Goal: Transaction & Acquisition: Book appointment/travel/reservation

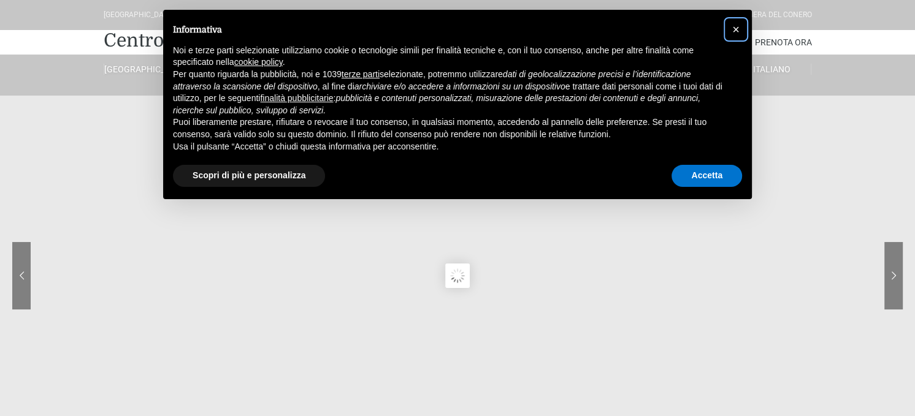
click at [736, 25] on span "×" at bounding box center [735, 29] width 7 height 13
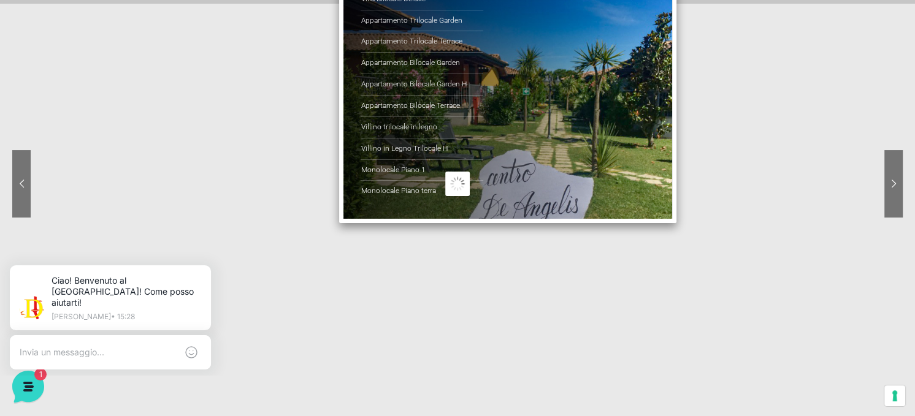
scroll to position [123, 0]
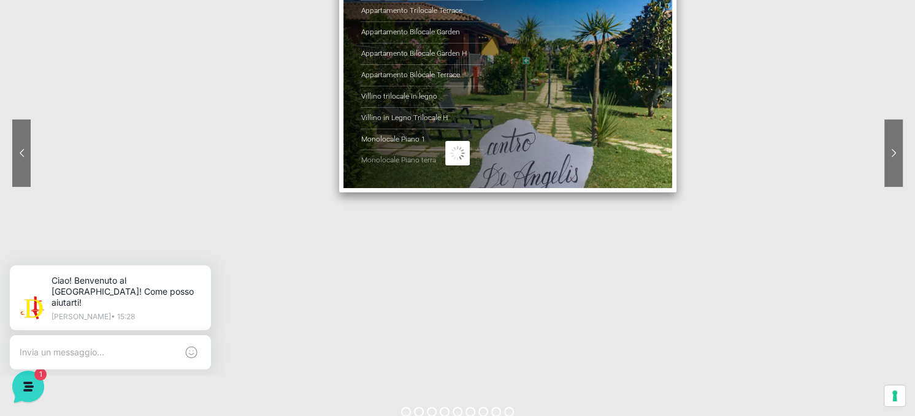
click at [405, 171] on link "Monolocale Piano terra" at bounding box center [421, 160] width 123 height 21
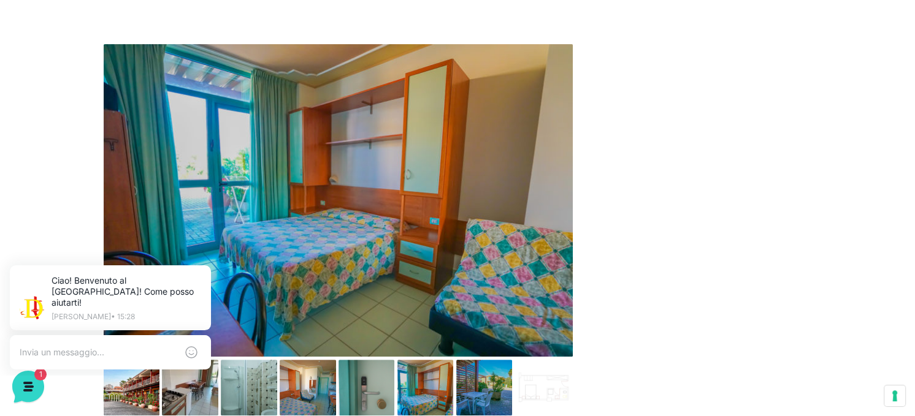
scroll to position [429, 0]
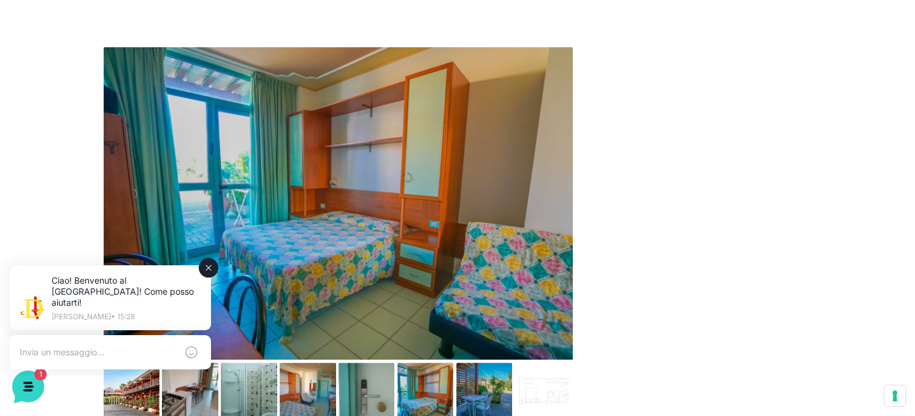
click at [205, 269] on icon at bounding box center [209, 268] width 10 height 10
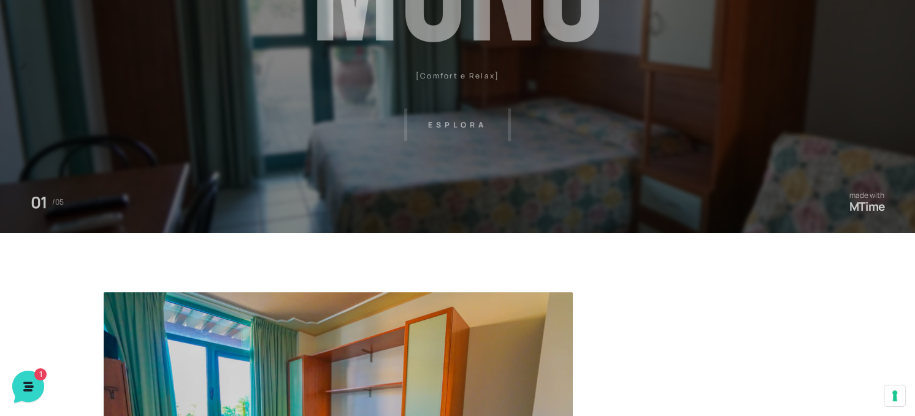
scroll to position [0, 0]
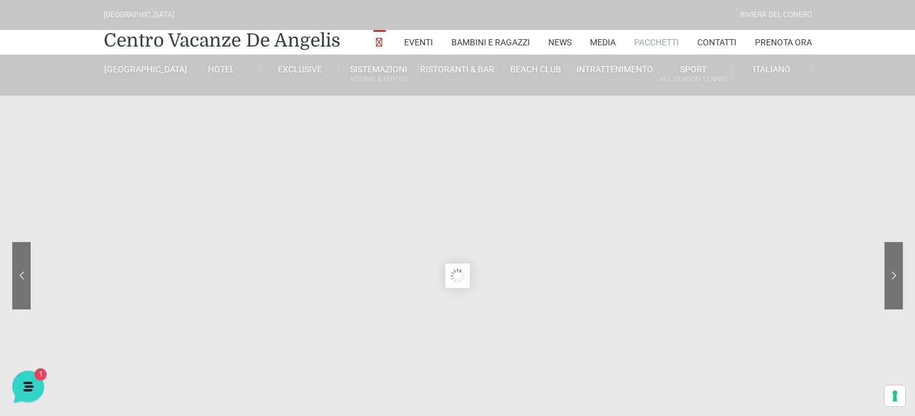
click at [638, 55] on link "Pacchetti" at bounding box center [656, 42] width 45 height 25
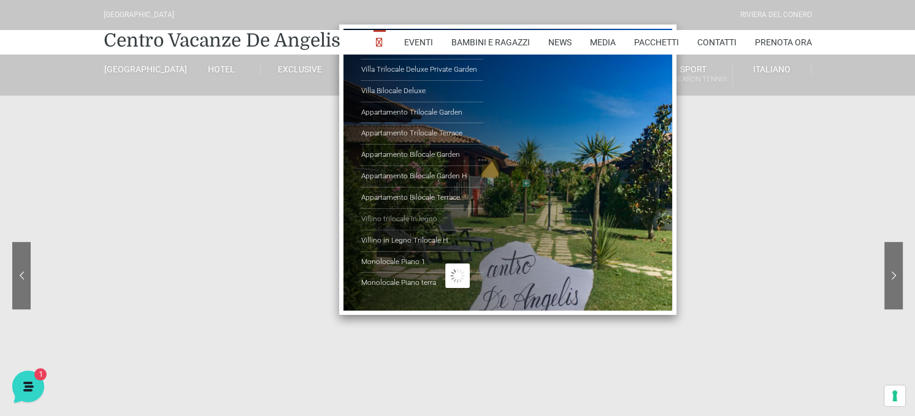
click at [393, 231] on link "Villino trilocale in legno" at bounding box center [421, 219] width 123 height 21
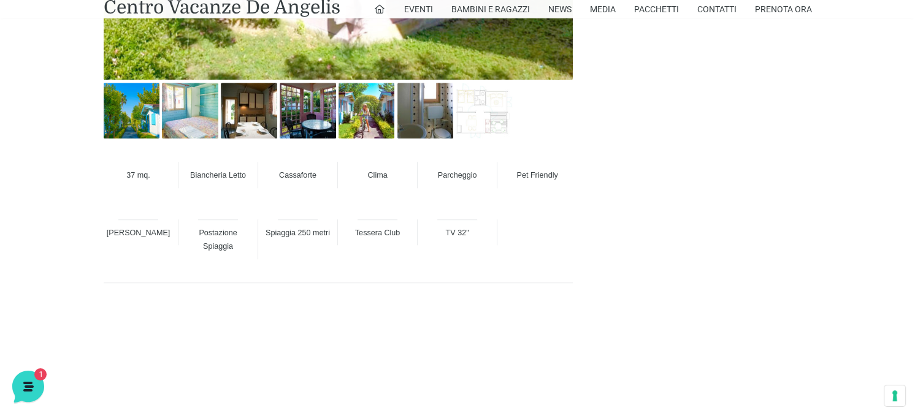
scroll to position [821, 0]
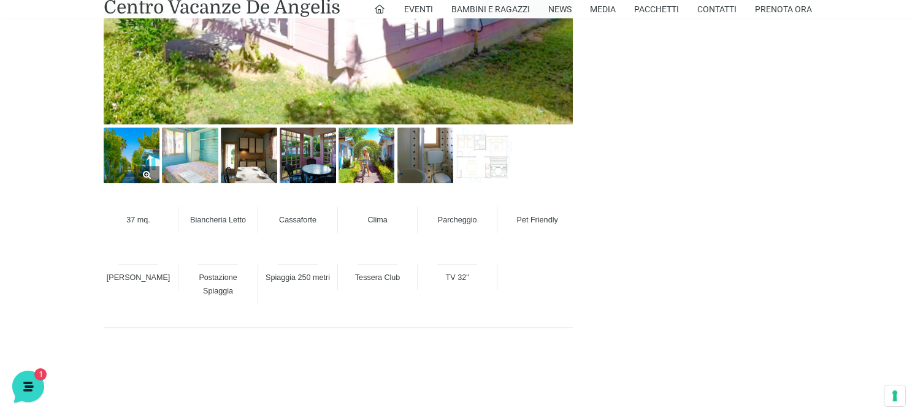
click at [141, 164] on img at bounding box center [132, 156] width 56 height 56
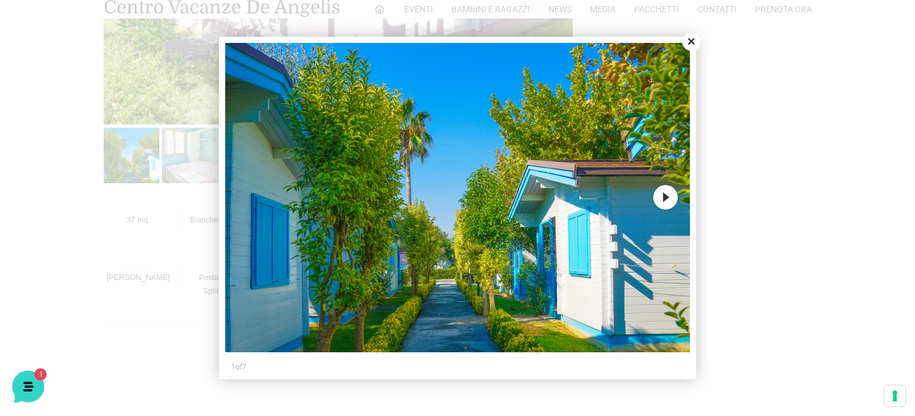
click at [665, 200] on button "Next" at bounding box center [665, 197] width 25 height 25
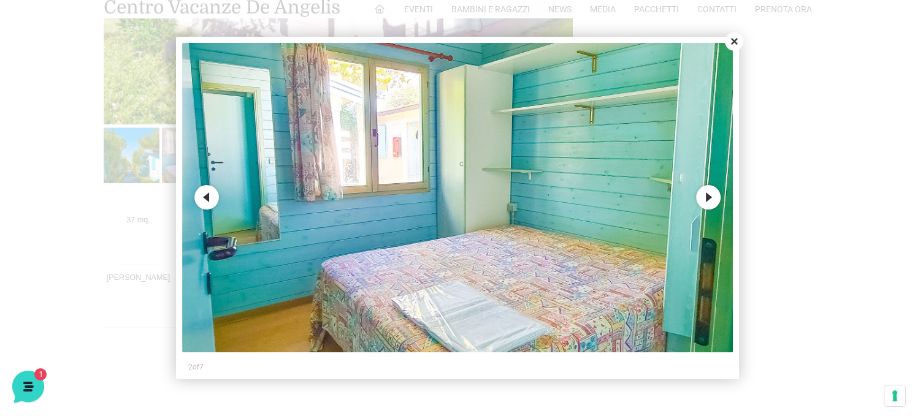
click at [710, 202] on button "Next" at bounding box center [708, 197] width 25 height 25
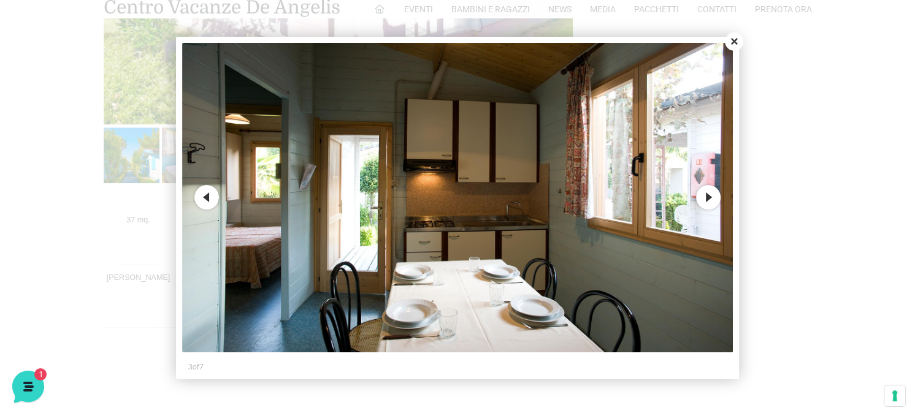
click at [710, 202] on button "Next" at bounding box center [708, 197] width 25 height 25
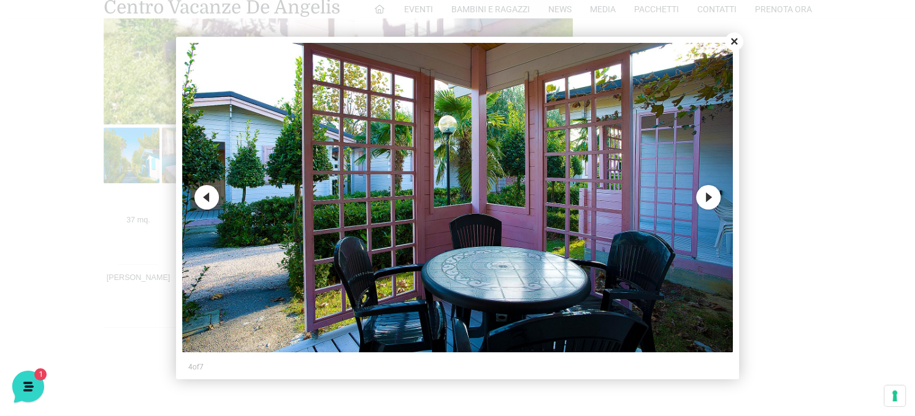
click at [709, 207] on button "Next" at bounding box center [708, 197] width 25 height 25
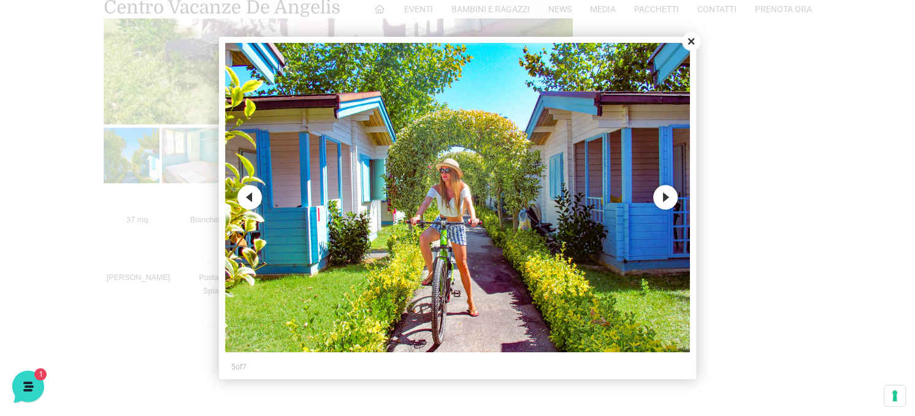
click at [666, 204] on button "Next" at bounding box center [665, 197] width 25 height 25
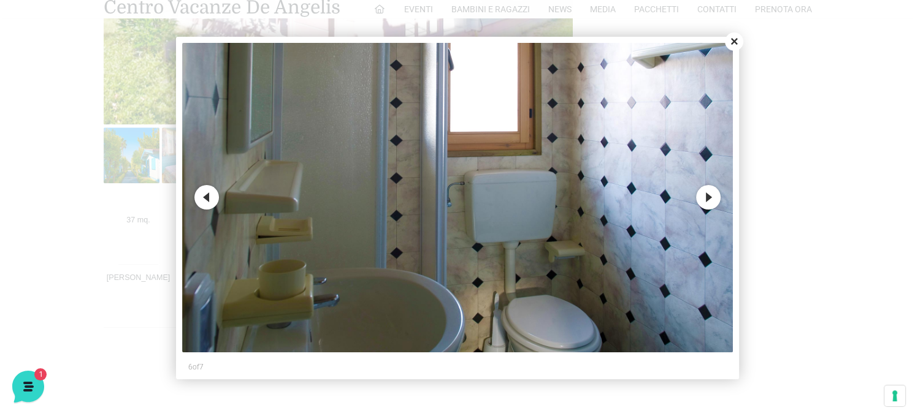
click at [704, 200] on button "Next" at bounding box center [708, 197] width 25 height 25
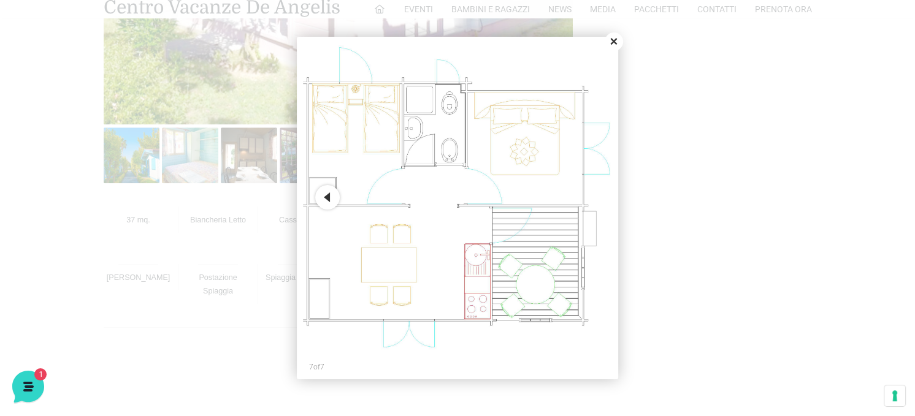
click at [613, 44] on button "Close" at bounding box center [613, 41] width 18 height 18
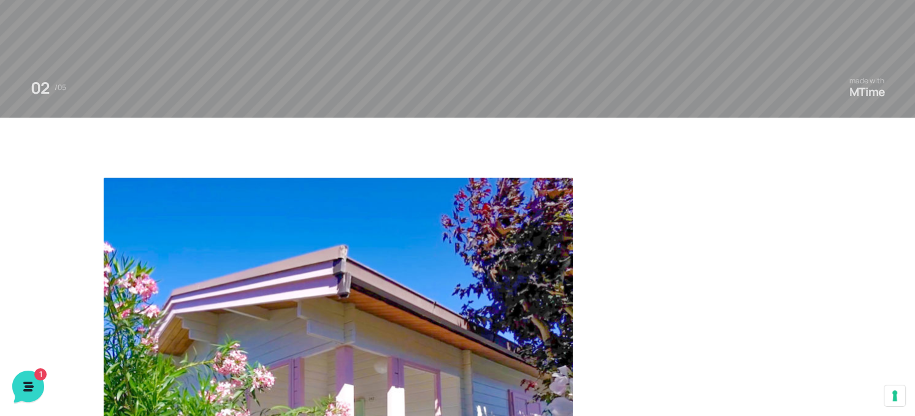
scroll to position [0, 0]
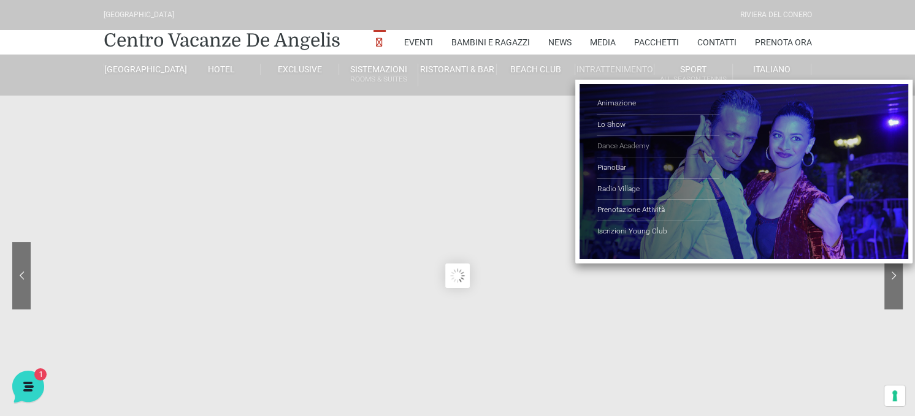
click at [646, 158] on link "Dance Academy" at bounding box center [658, 146] width 123 height 21
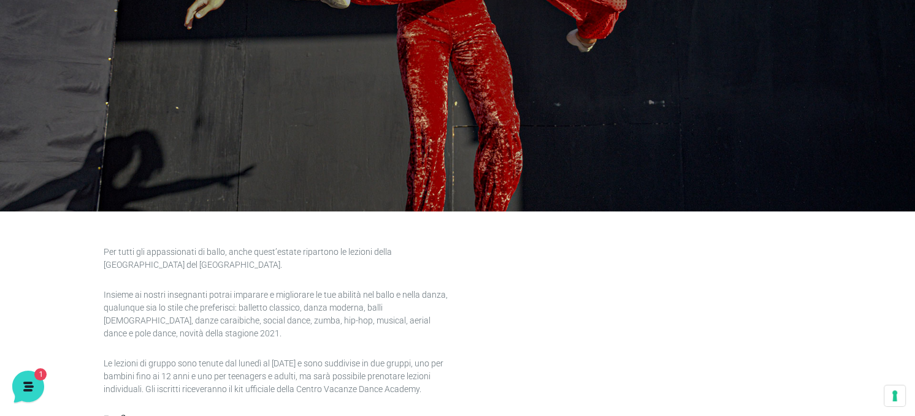
scroll to position [307, 0]
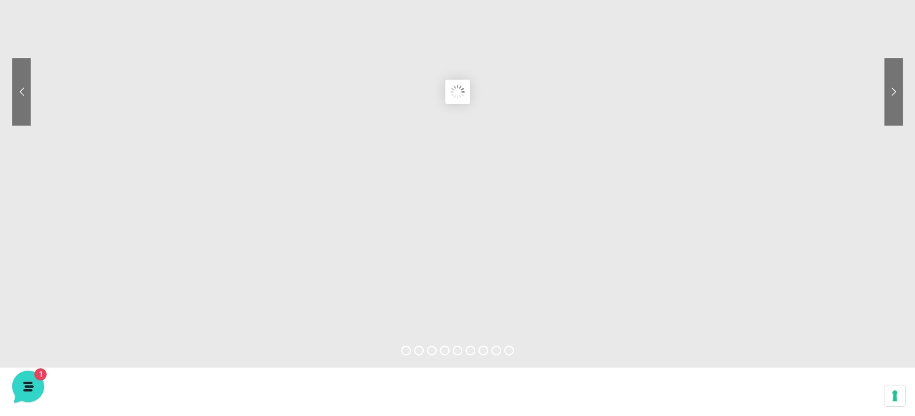
scroll to position [61, 0]
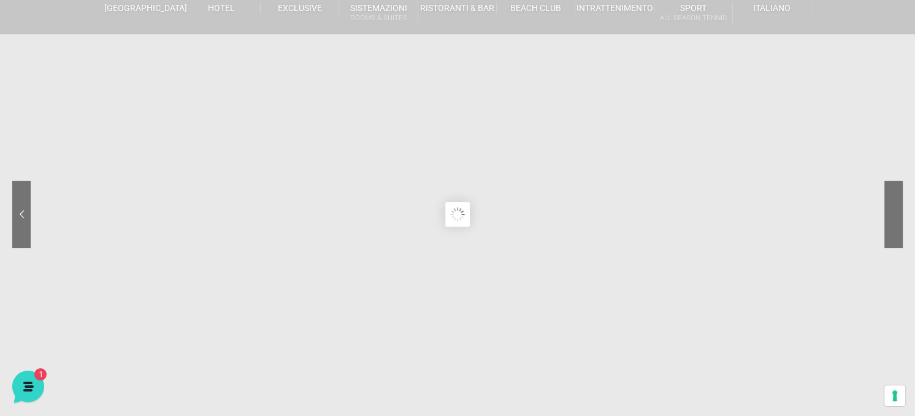
click at [896, 216] on sr7-nav-img-live at bounding box center [847, 214] width 110 height 67
click at [20, 218] on sr7-nav-img-live at bounding box center [67, 214] width 110 height 67
click at [31, 221] on sr7-nav-img-live at bounding box center [67, 214] width 110 height 67
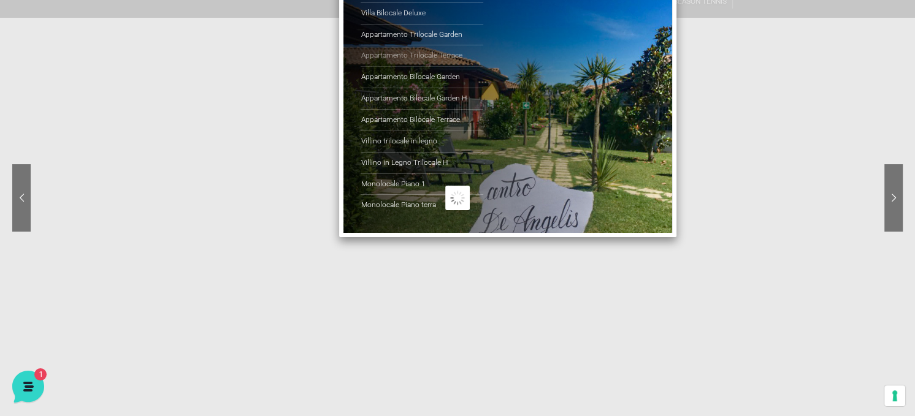
scroll to position [0, 0]
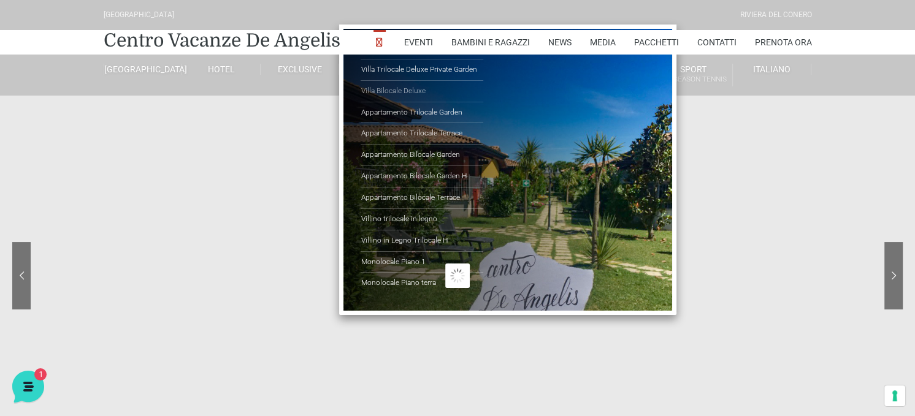
click at [387, 102] on link "Villa Bilocale Deluxe" at bounding box center [421, 91] width 123 height 21
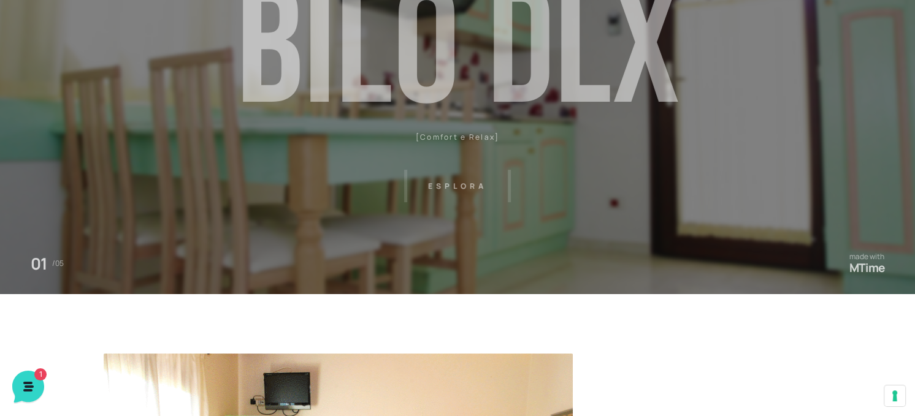
scroll to position [61, 0]
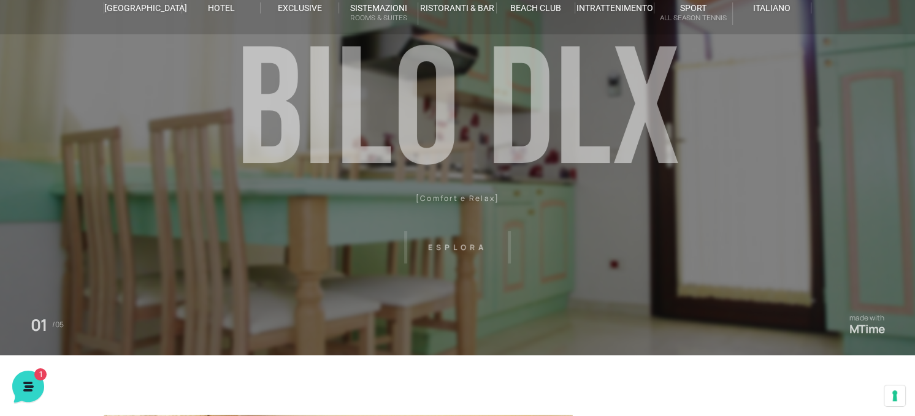
click at [831, 175] on header "Villaggio Hotel Resort Riviera Del Conero Centro Vacanze De Angelis Eventi Miss…" at bounding box center [457, 215] width 915 height 552
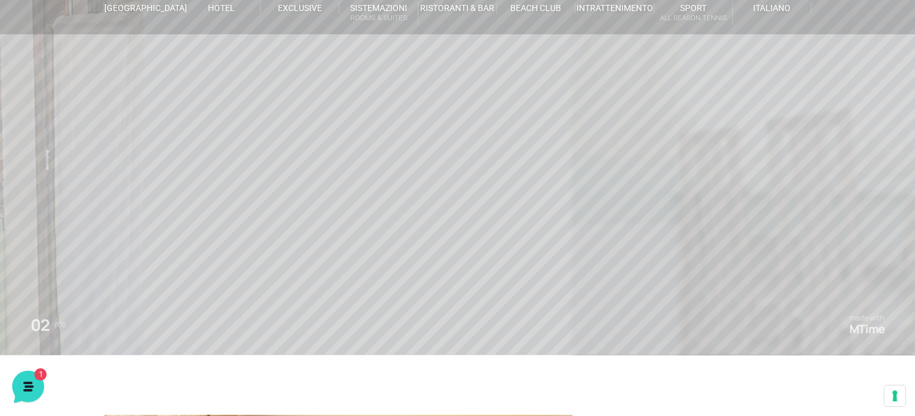
click at [454, 246] on header "Villaggio Hotel Resort Riviera Del Conero Centro Vacanze De Angelis Eventi Miss…" at bounding box center [457, 215] width 915 height 552
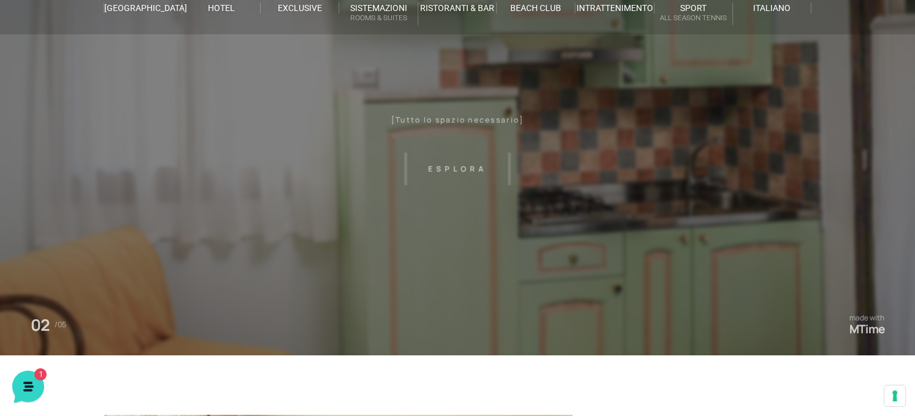
click at [427, 247] on header "Villaggio Hotel Resort Riviera Del Conero Centro Vacanze De Angelis Eventi Miss…" at bounding box center [457, 215] width 915 height 552
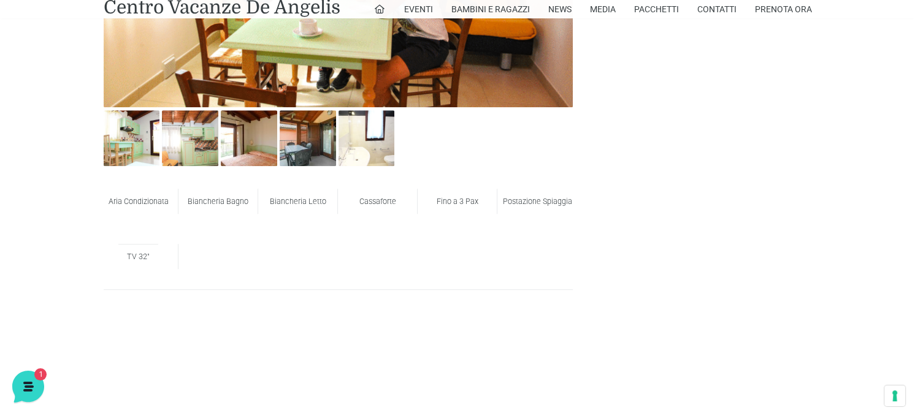
scroll to position [552, 0]
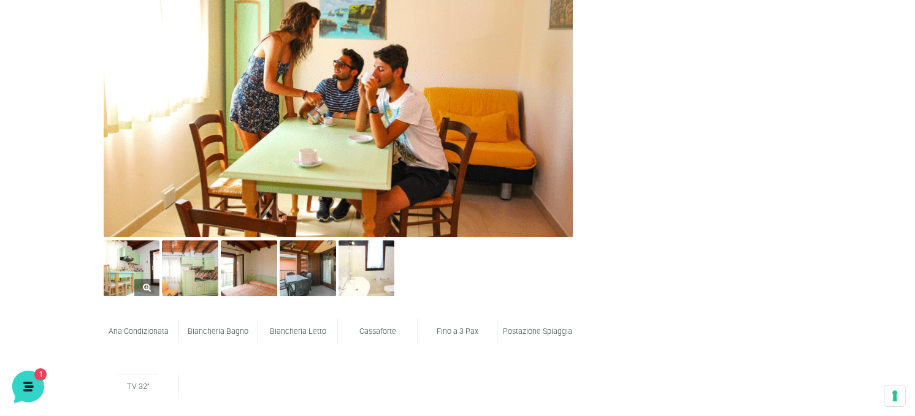
click at [143, 262] on img at bounding box center [132, 268] width 56 height 56
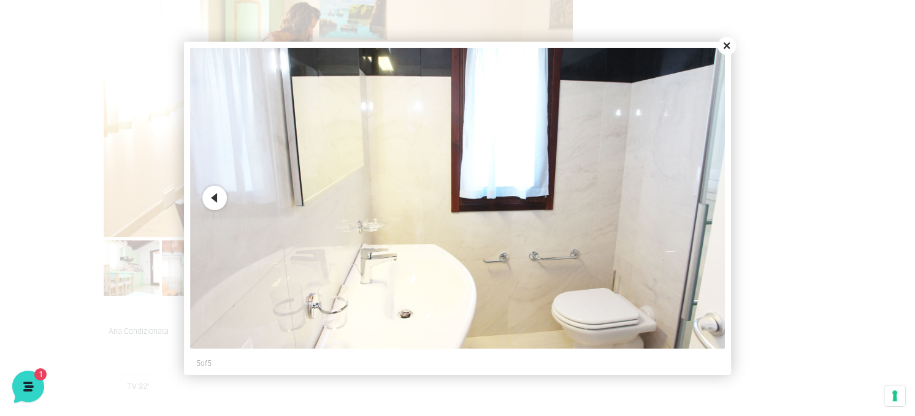
click at [725, 48] on button "Close" at bounding box center [726, 46] width 18 height 18
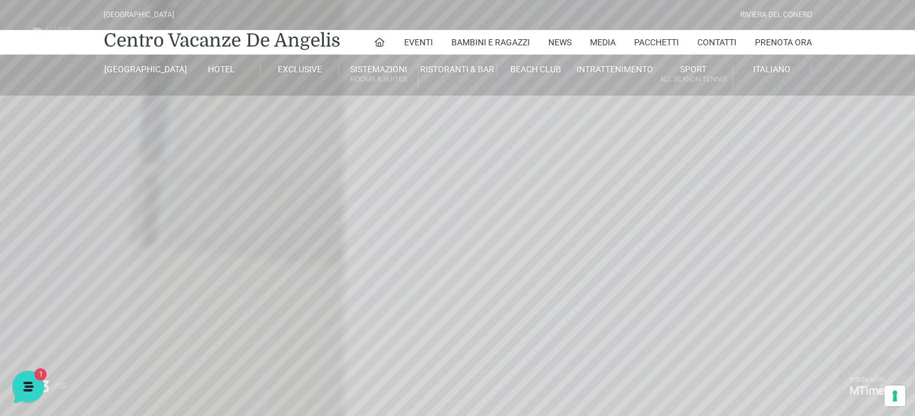
scroll to position [0, 0]
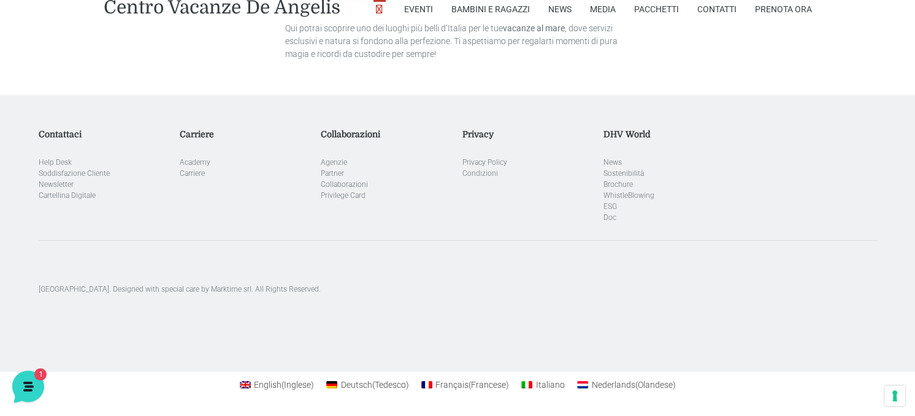
scroll to position [3985, 0]
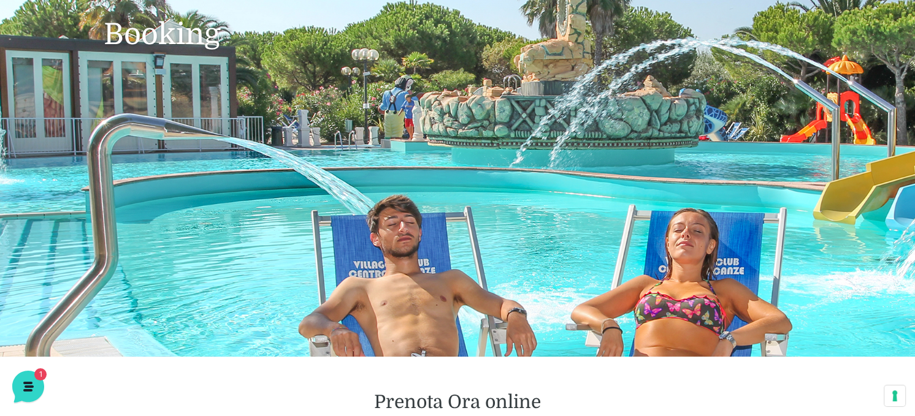
scroll to position [61, 0]
